Goal: Information Seeking & Learning: Learn about a topic

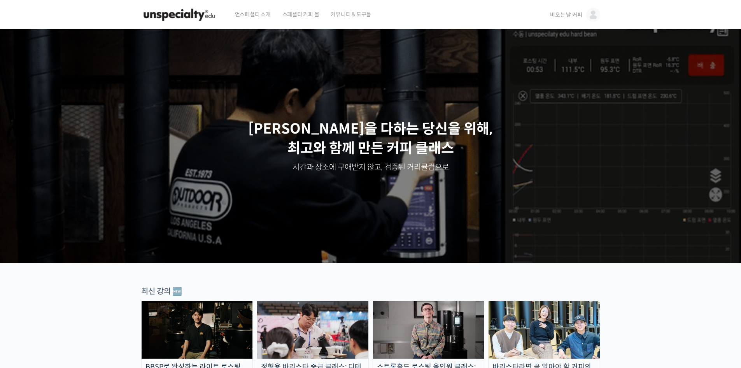
click at [564, 12] on span "비오는 날 커피" at bounding box center [566, 14] width 32 height 7
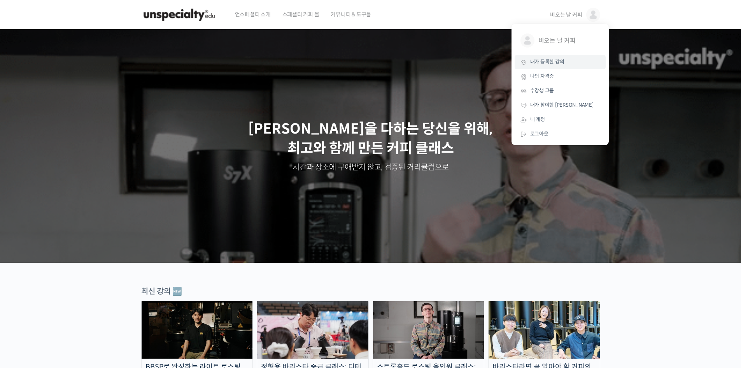
click at [555, 58] on link "내가 등록한 강의" at bounding box center [560, 62] width 91 height 14
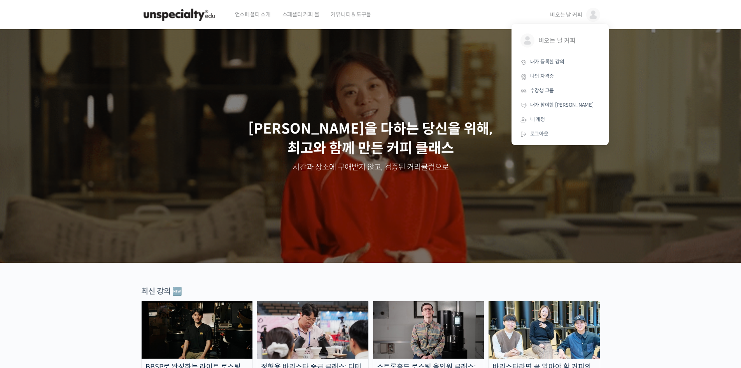
scroll to position [91, 0]
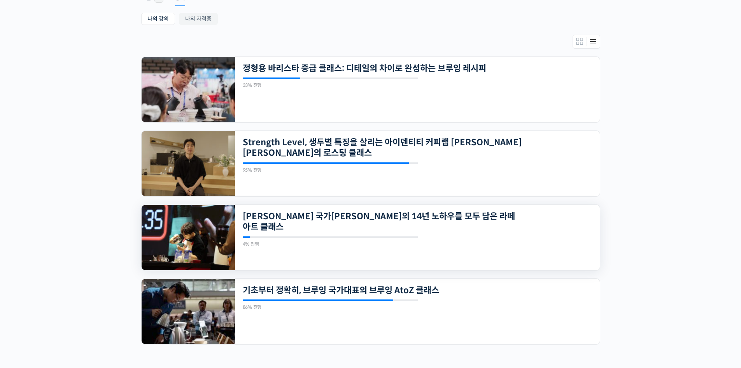
scroll to position [156, 0]
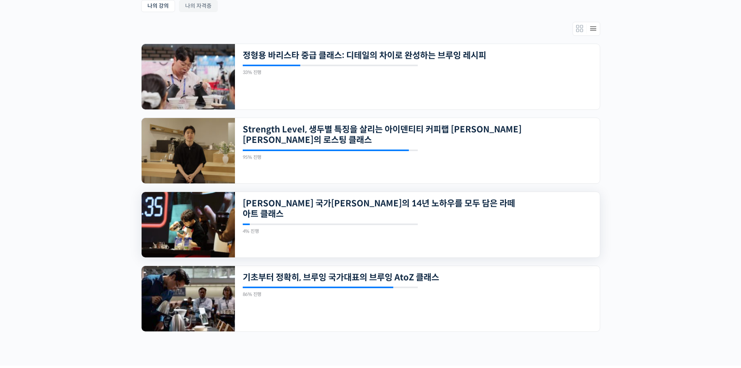
click at [195, 215] on img at bounding box center [188, 224] width 93 height 65
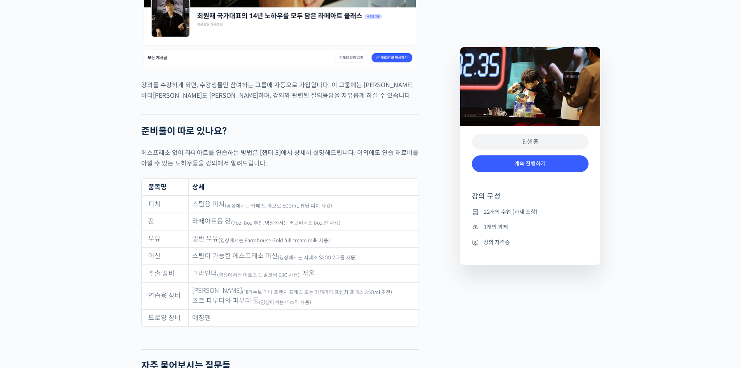
scroll to position [3364, 0]
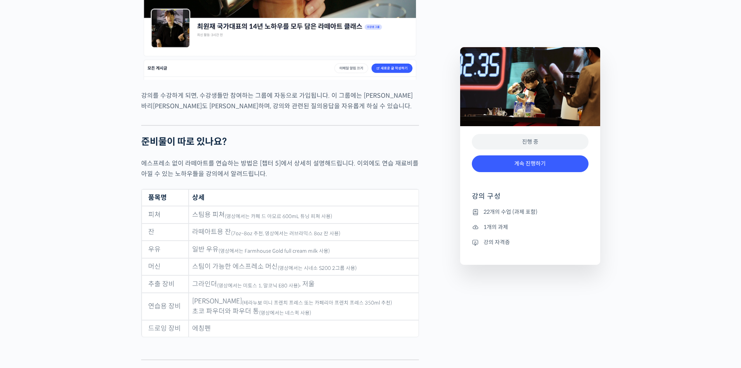
drag, startPoint x: 744, startPoint y: 31, endPoint x: 744, endPoint y: 280, distance: 249.0
drag, startPoint x: 246, startPoint y: 155, endPoint x: 317, endPoint y: 156, distance: 71.2
click at [317, 248] on sub "(영상에서는 Farmhouse Gold full cream milk 사용)" at bounding box center [274, 251] width 111 height 6
copy sub "Farmhouse Gold full cream milk"
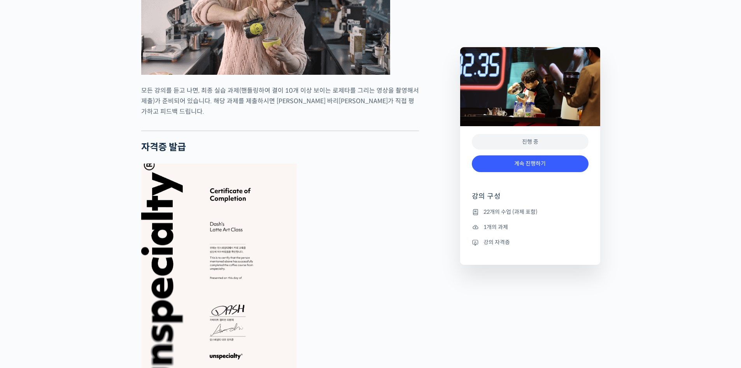
scroll to position [0, 0]
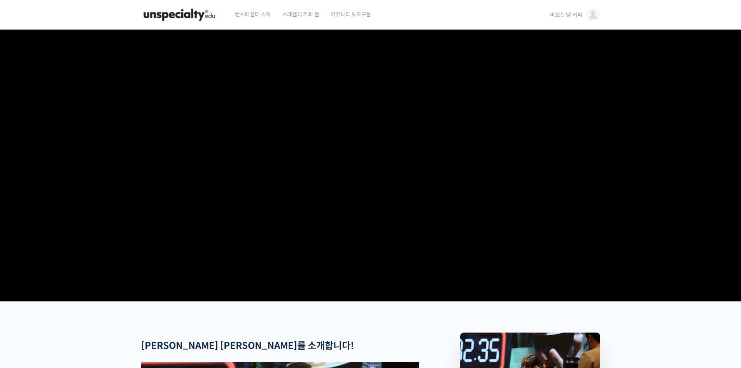
click at [190, 17] on img at bounding box center [179, 14] width 76 height 23
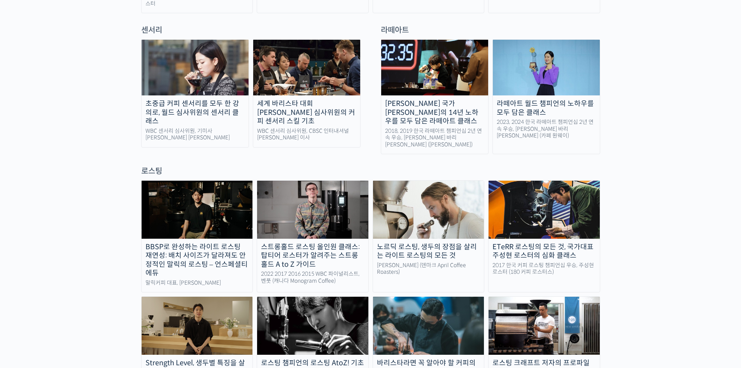
scroll to position [545, 0]
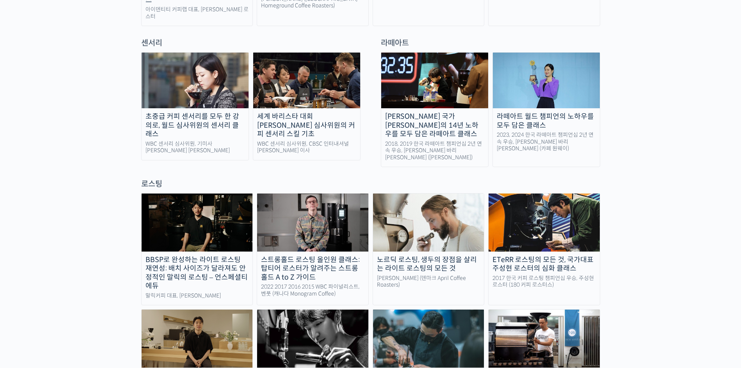
click at [527, 114] on div "라떼아트 월드 챔피언의 노하우를 모두 담은 클래스" at bounding box center [546, 121] width 107 height 18
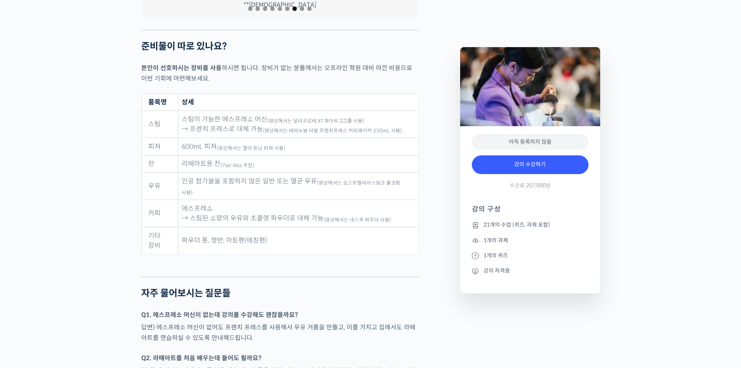
scroll to position [3362, 0]
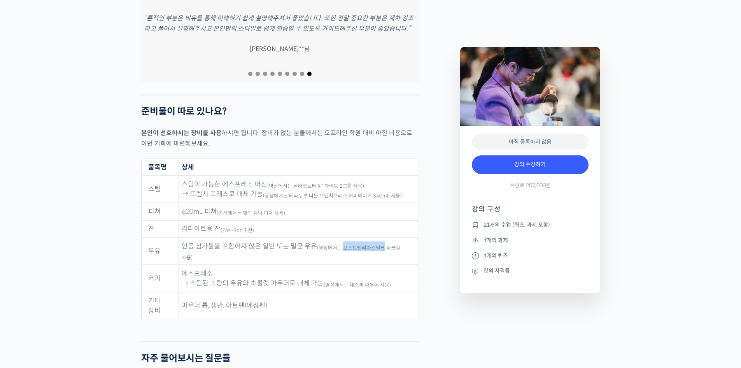
drag, startPoint x: 342, startPoint y: 224, endPoint x: 381, endPoint y: 226, distance: 39.7
click at [381, 237] on td "인공 첨가물을 포함하지 않은 일반 또는 멸균 우유 (영상에서는 오스트렐리아스밀크 풀크림 사용)" at bounding box center [298, 250] width 240 height 27
copy sub "오스트렐리아스밀크"
